Goal: Find contact information: Find contact information

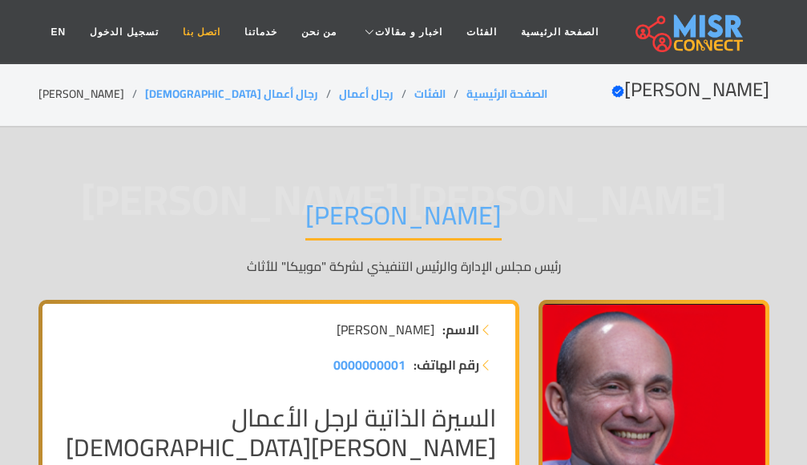
click at [229, 33] on link "اتصل بنا" at bounding box center [202, 32] width 62 height 30
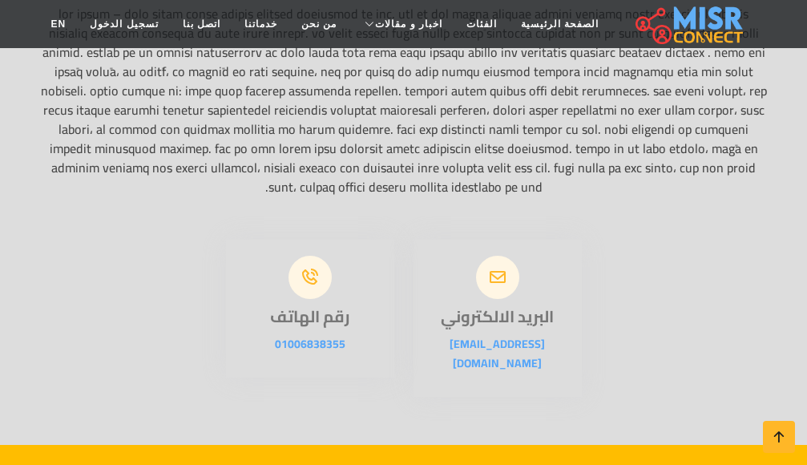
scroll to position [401, 0]
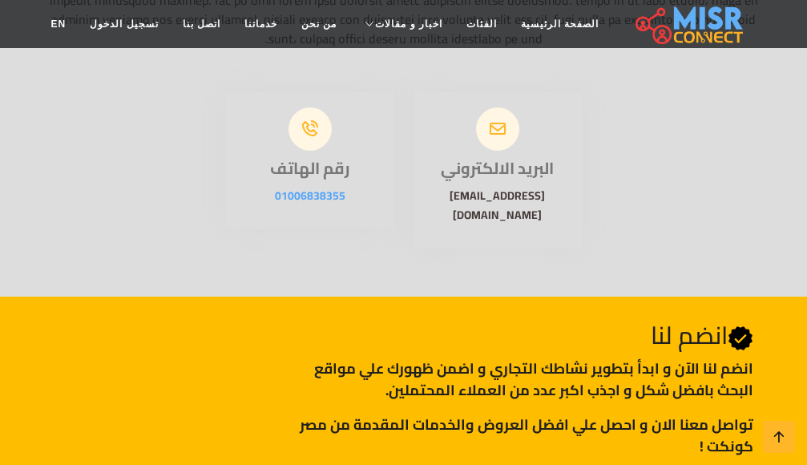
click at [472, 200] on link "[EMAIL_ADDRESS][DOMAIN_NAME]" at bounding box center [496, 205] width 95 height 40
click at [333, 195] on link "01006838355" at bounding box center [310, 195] width 71 height 21
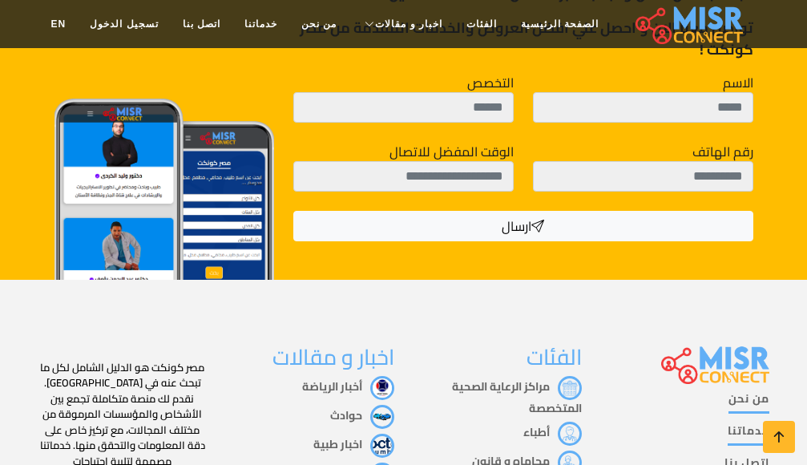
scroll to position [989, 0]
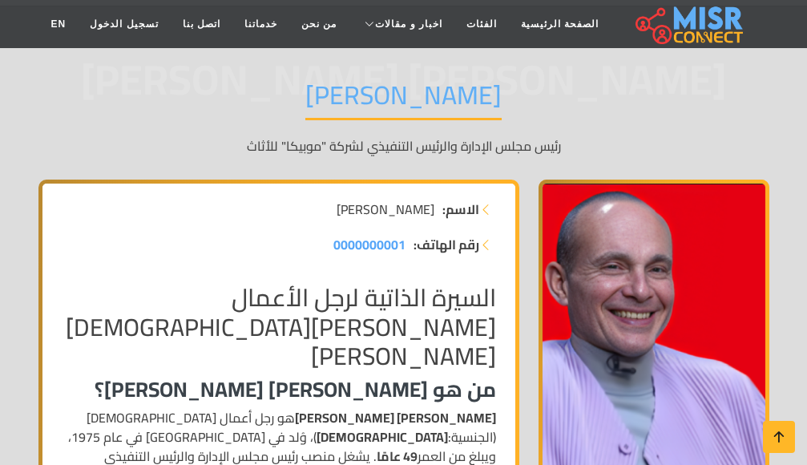
scroll to position [160, 0]
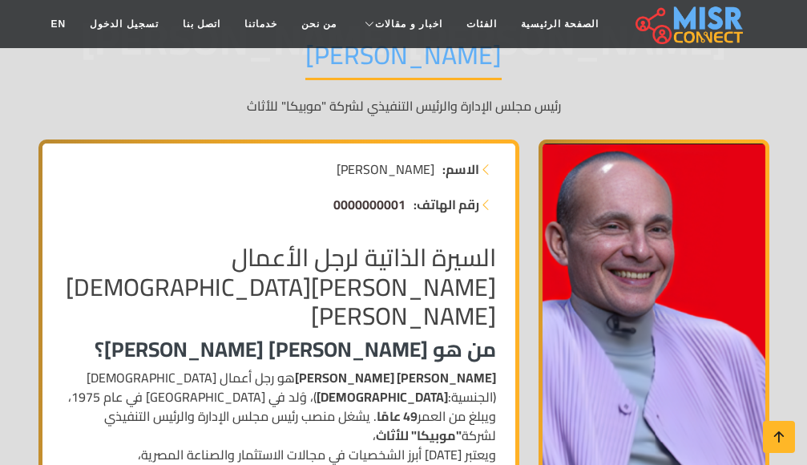
click at [376, 208] on span "0000000001" at bounding box center [369, 204] width 72 height 24
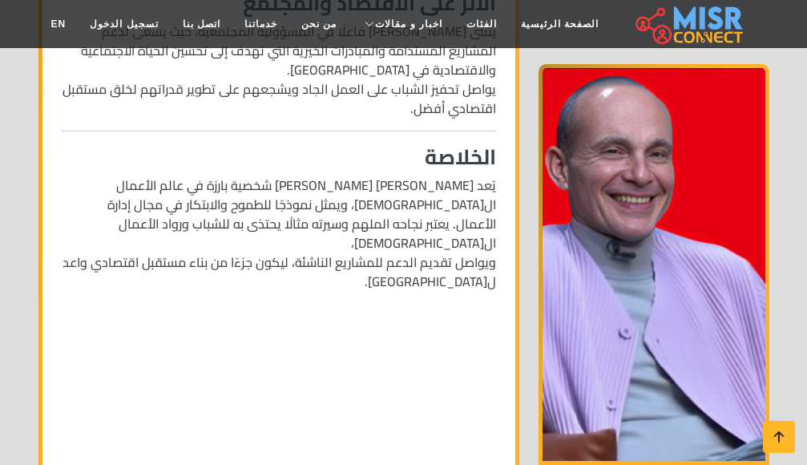
scroll to position [2083, 0]
